Goal: Navigation & Orientation: Find specific page/section

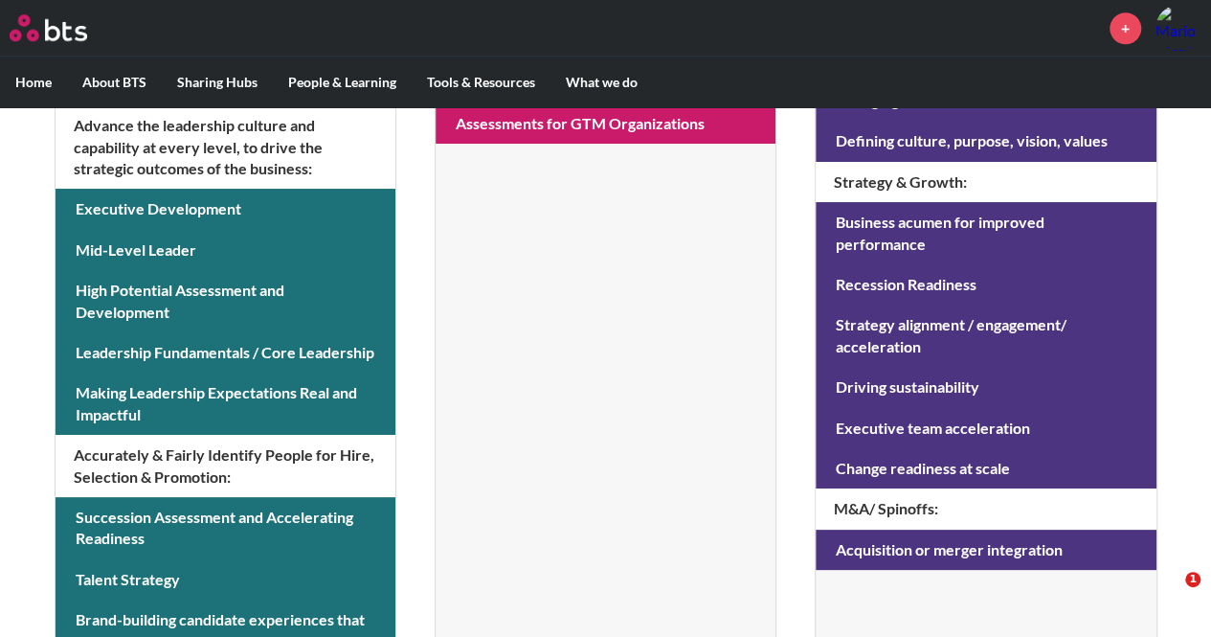
scroll to position [616, 0]
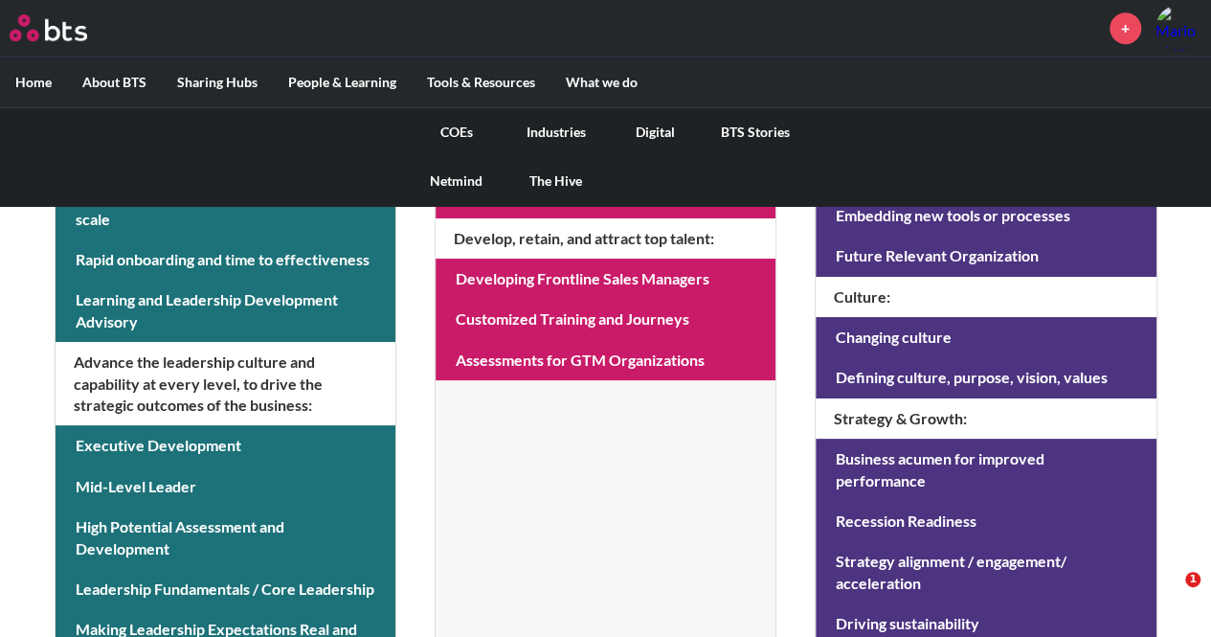
click at [645, 126] on link "Digital" at bounding box center [656, 132] width 100 height 50
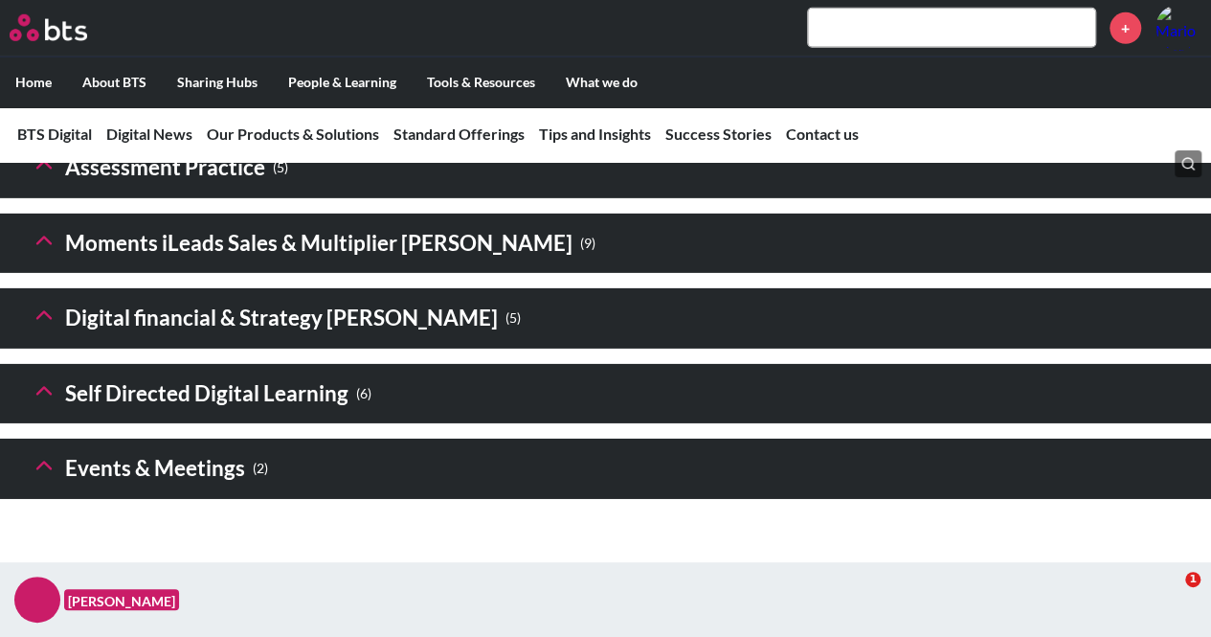
scroll to position [2909, 0]
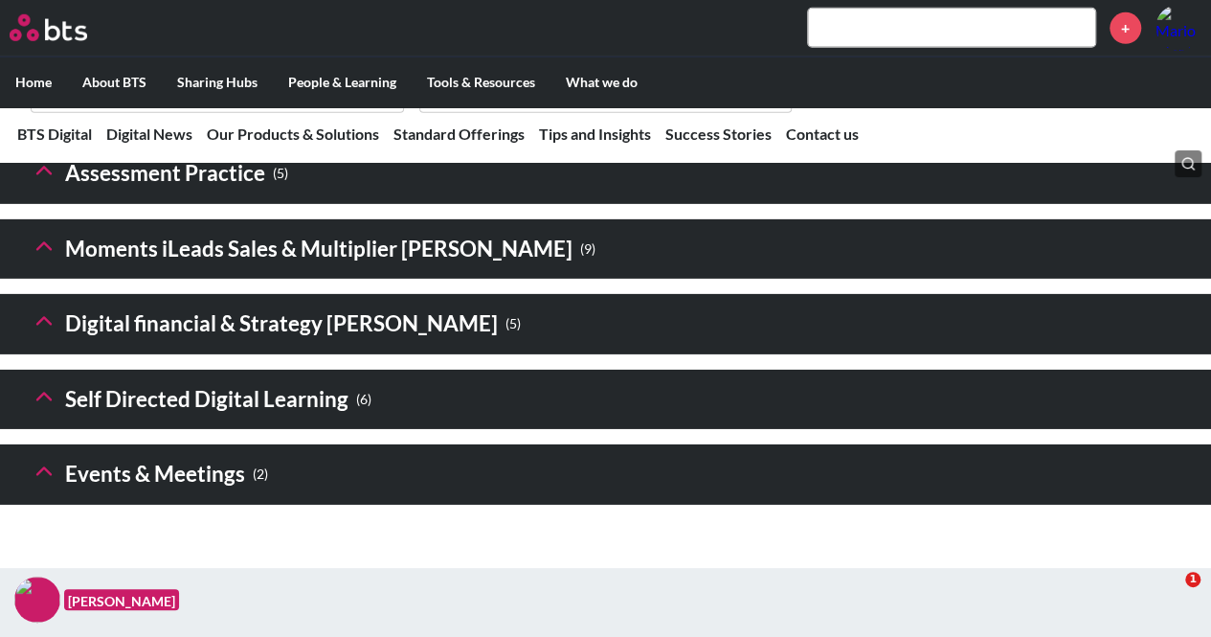
click at [44, 334] on icon at bounding box center [44, 320] width 27 height 27
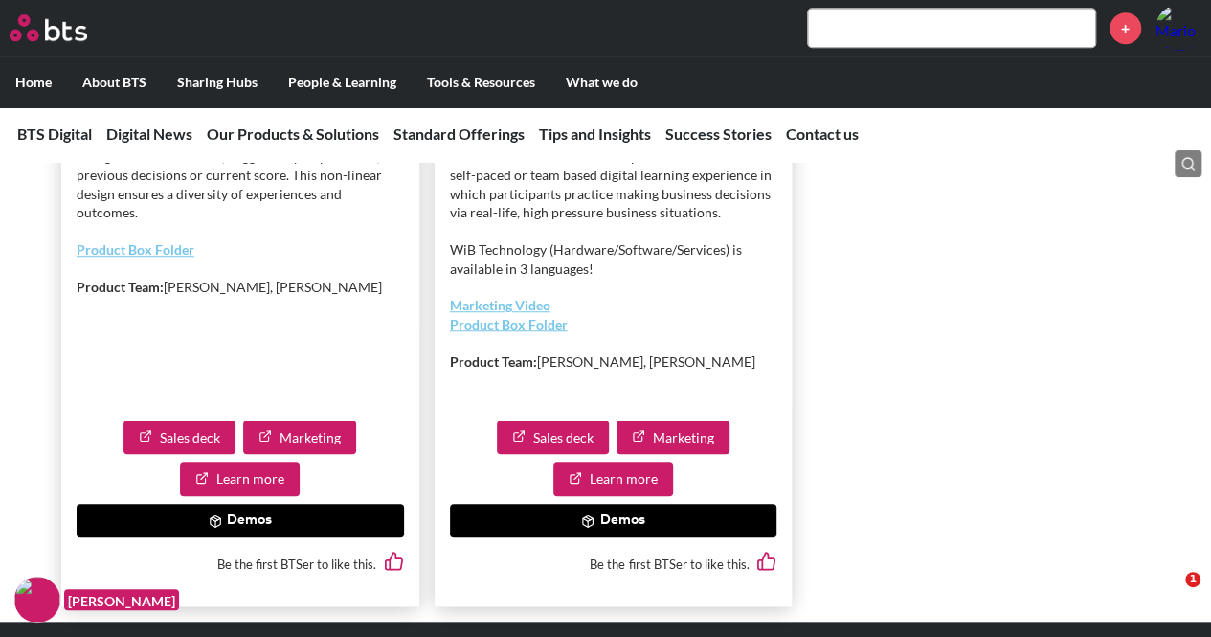
scroll to position [4345, 0]
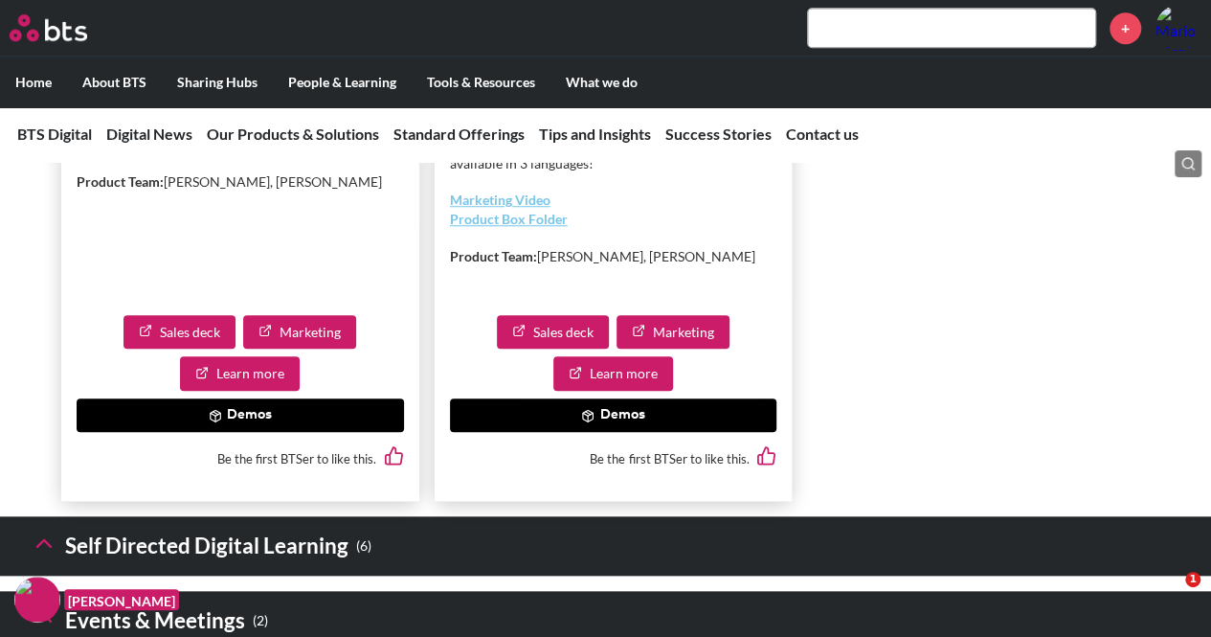
click at [639, 433] on button "Demos" at bounding box center [613, 415] width 327 height 34
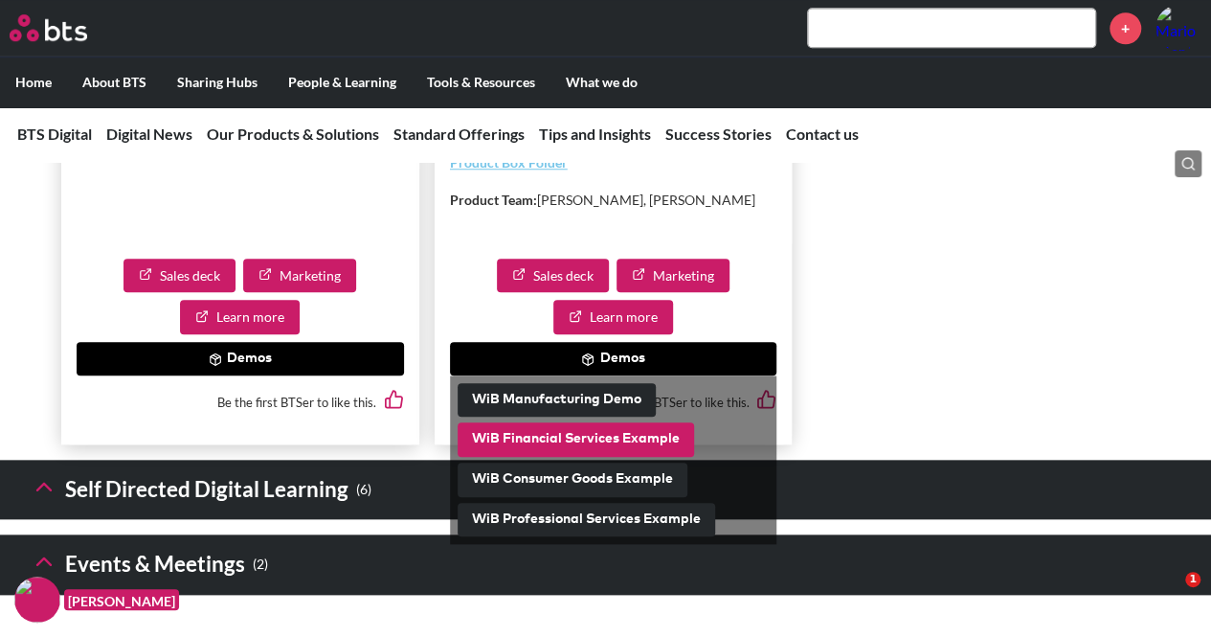
scroll to position [4441, 0]
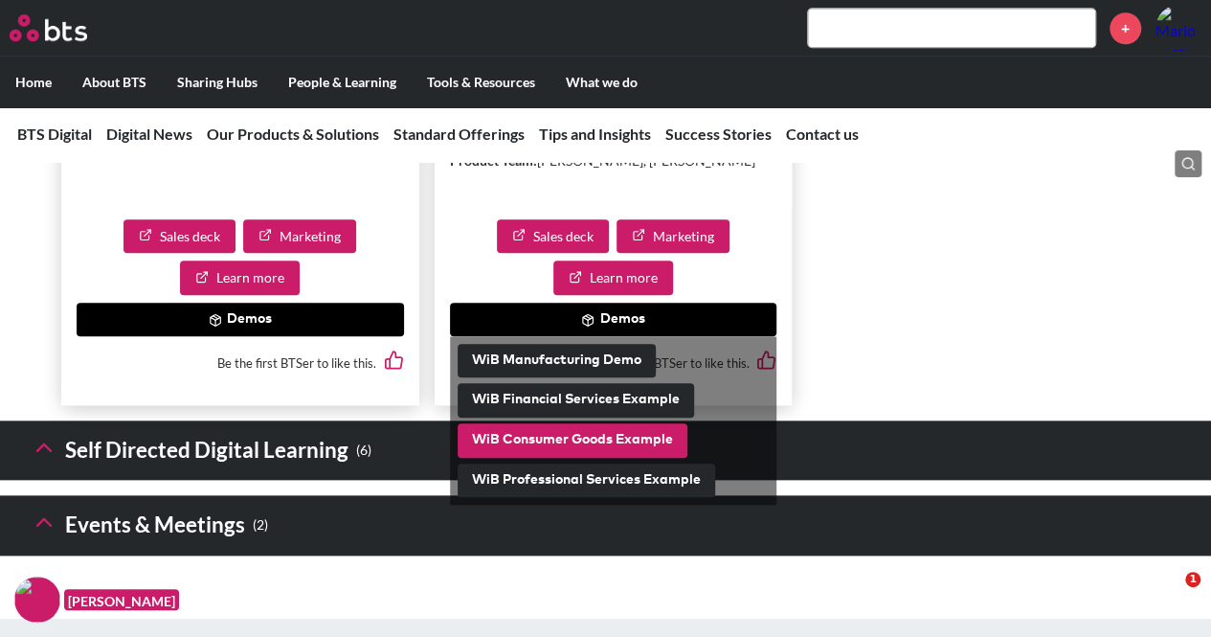
click at [593, 458] on button "WiB Consumer Goods Example" at bounding box center [573, 440] width 230 height 34
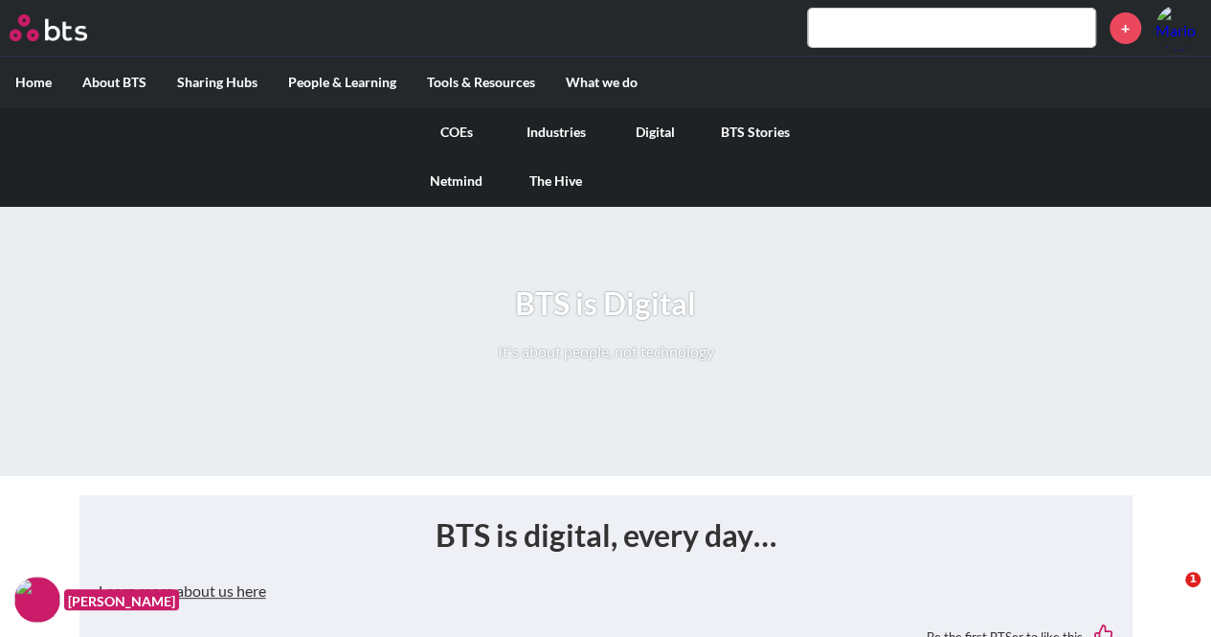
click at [645, 141] on link "Digital" at bounding box center [656, 132] width 100 height 50
click at [646, 138] on link "Digital" at bounding box center [656, 132] width 100 height 50
